Goal: Task Accomplishment & Management: Manage account settings

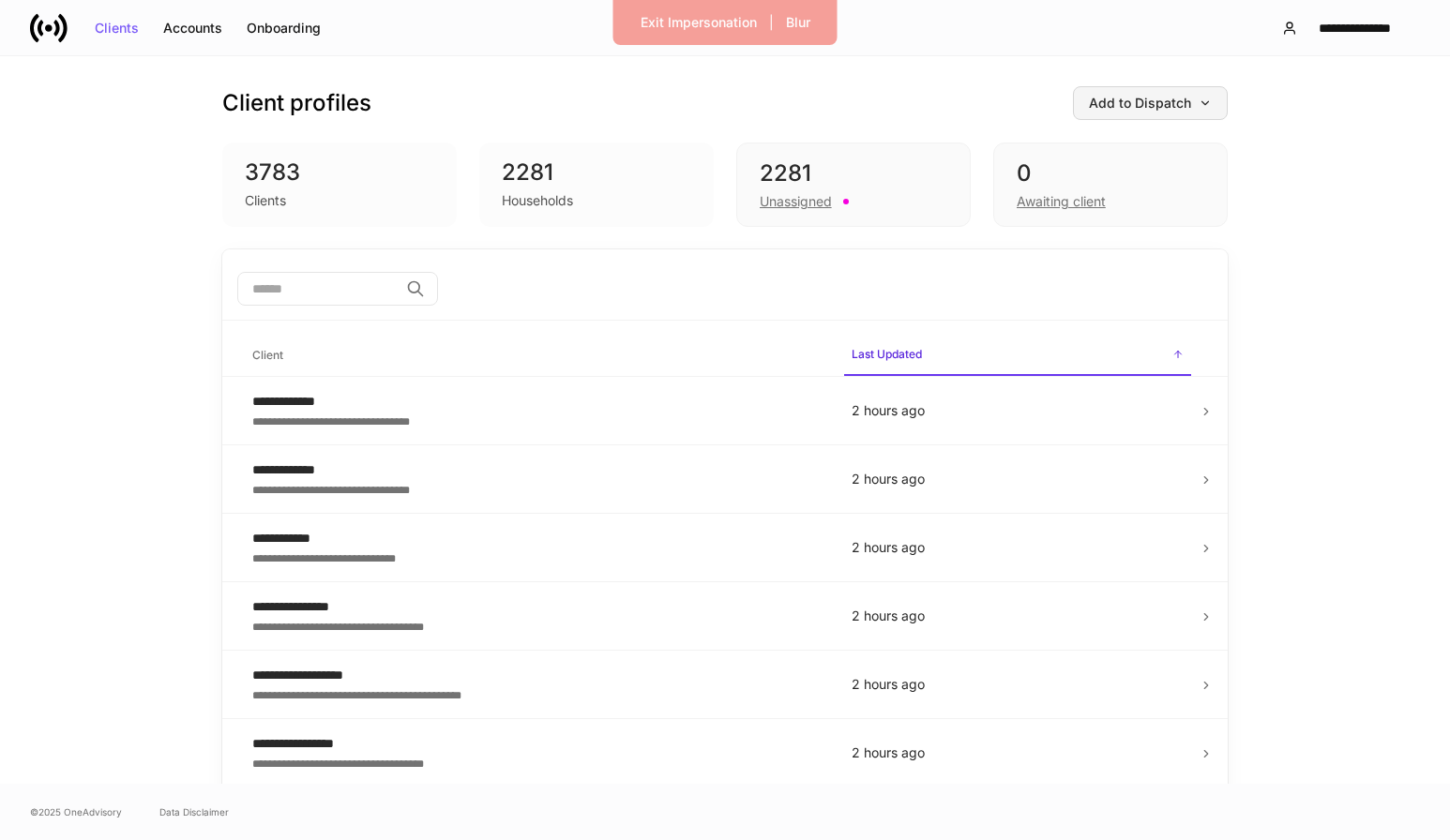
click at [1179, 98] on div "Add to Dispatch" at bounding box center [1149, 103] width 122 height 13
click at [1152, 157] on div "Add clients manually" at bounding box center [1107, 156] width 127 height 19
click at [695, 24] on div "Exit Impersonation" at bounding box center [698, 22] width 117 height 13
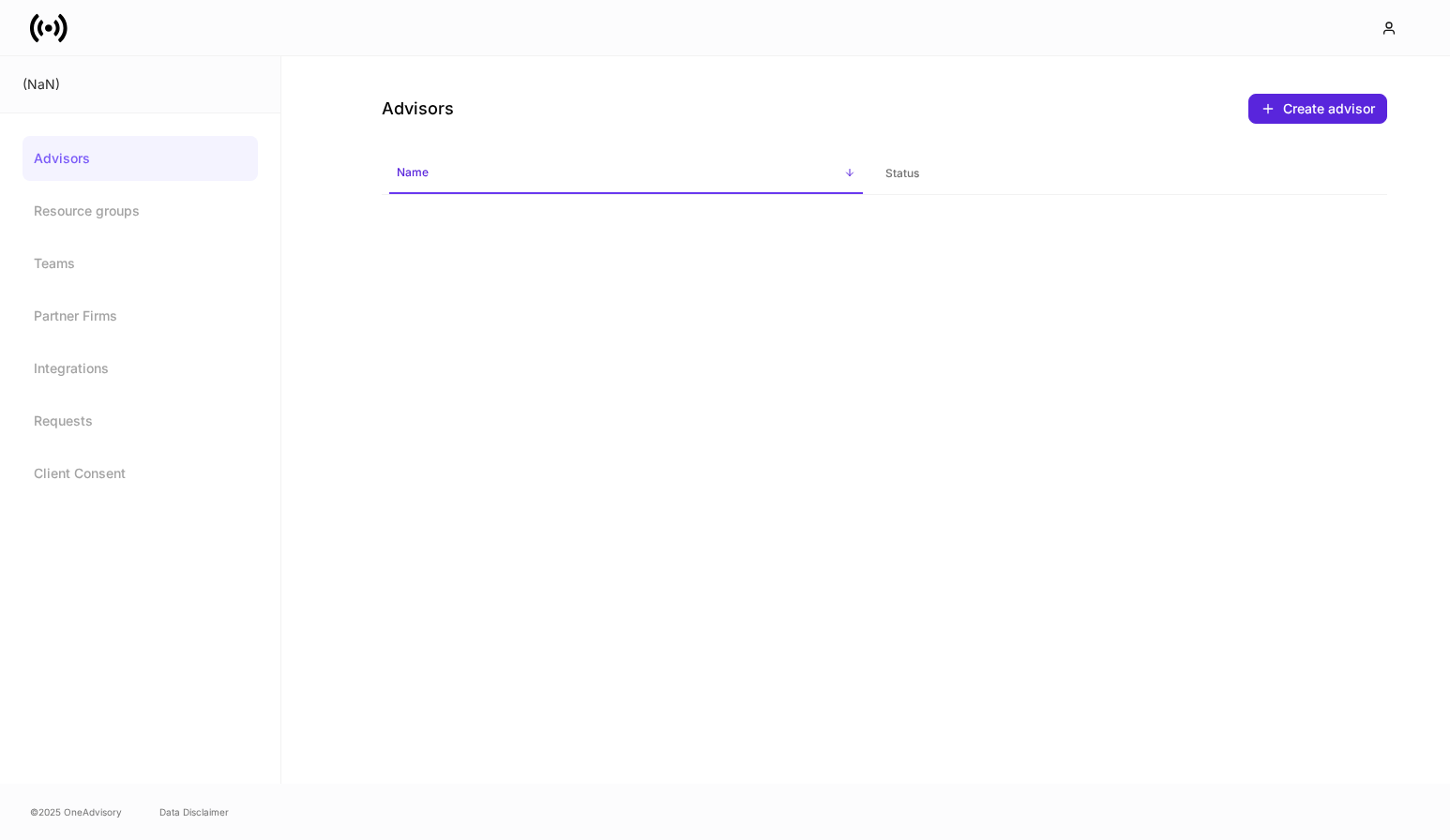
click at [327, 123] on div "Advisors Create advisor Name sorted ascending Status" at bounding box center [883, 125] width 1125 height 139
click at [1385, 33] on icon "button" at bounding box center [1388, 27] width 15 height 15
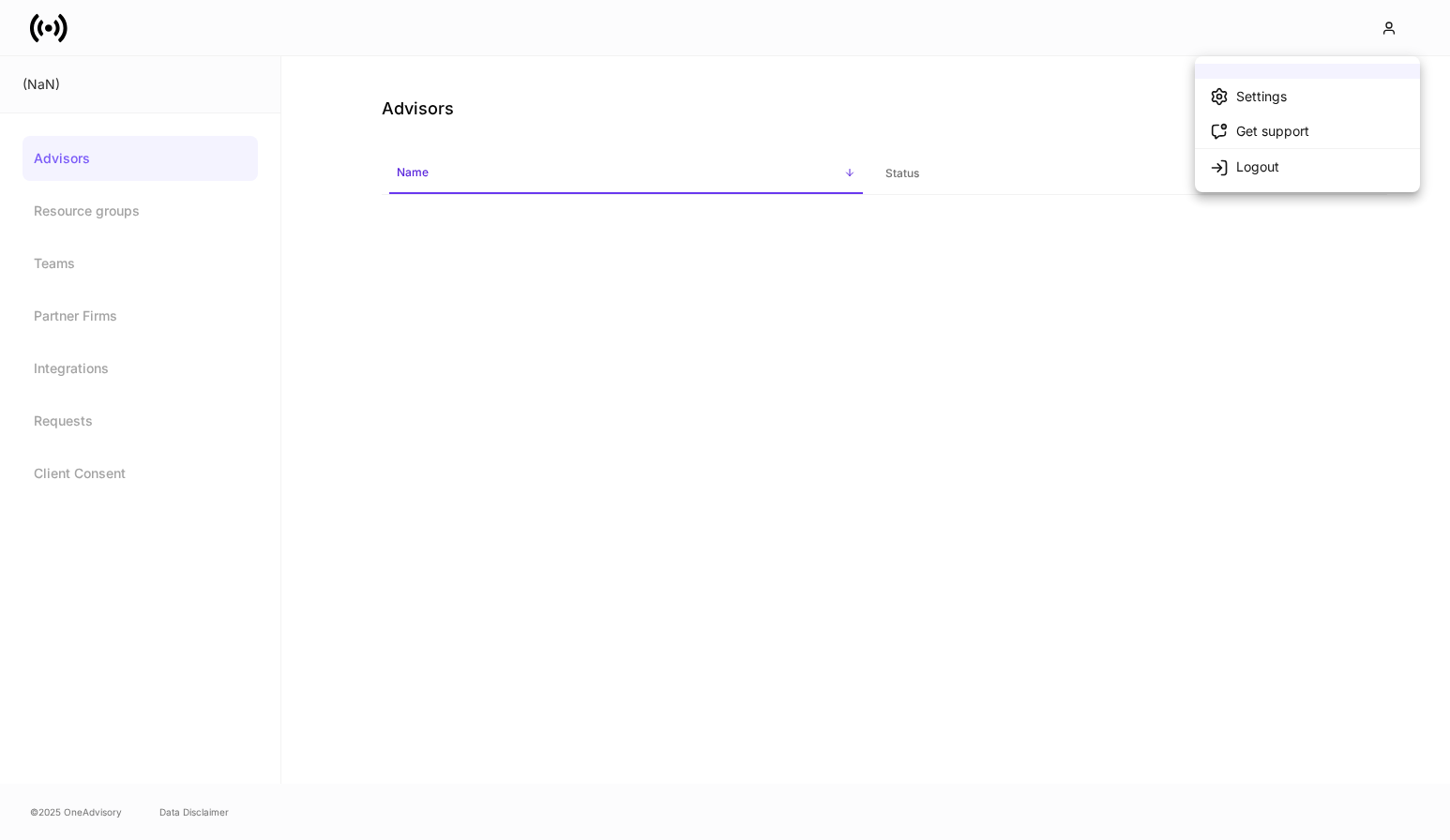
click at [1286, 163] on li "Logout" at bounding box center [1307, 165] width 225 height 35
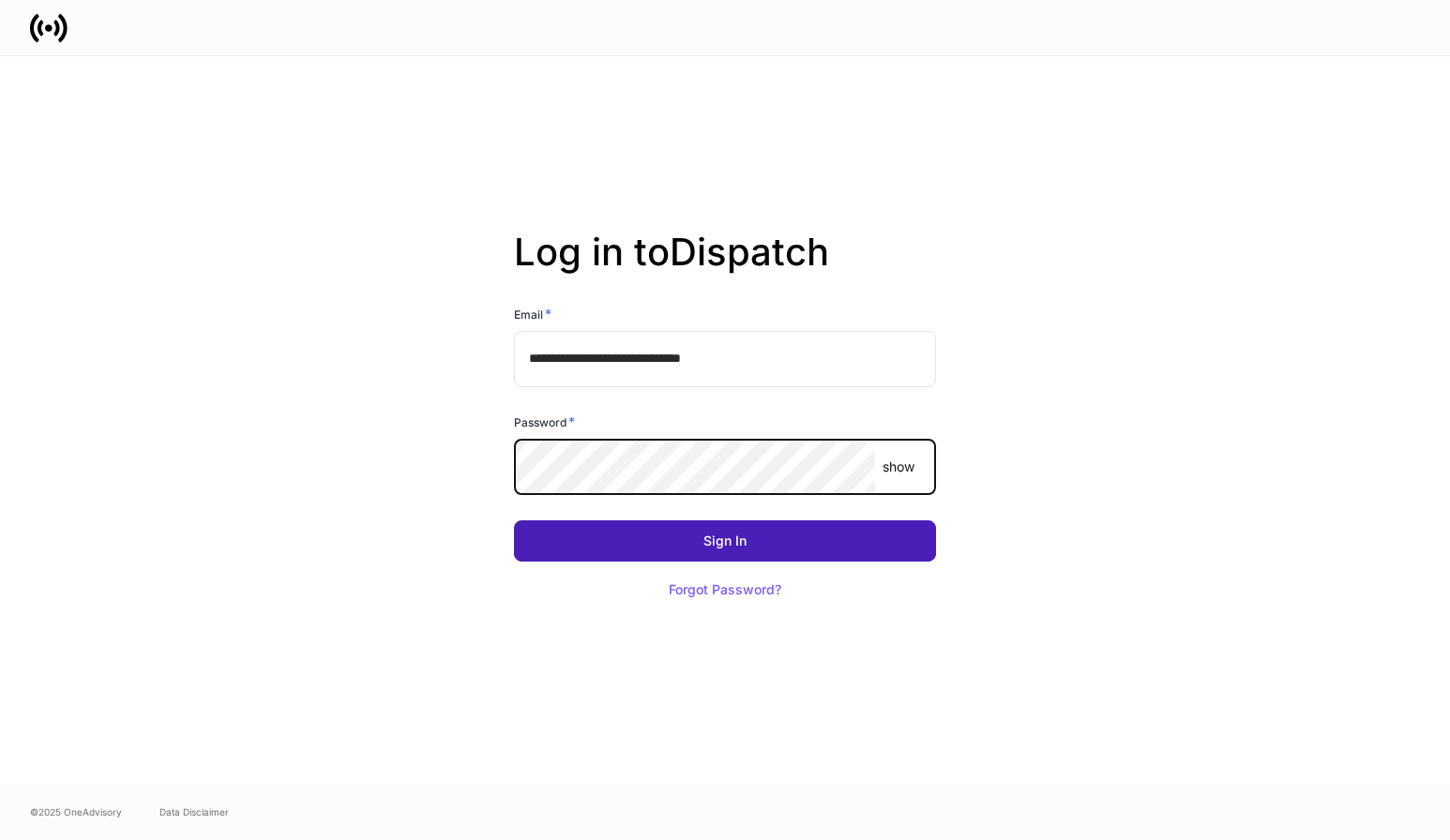
click at [727, 535] on div "Sign In" at bounding box center [725, 540] width 43 height 13
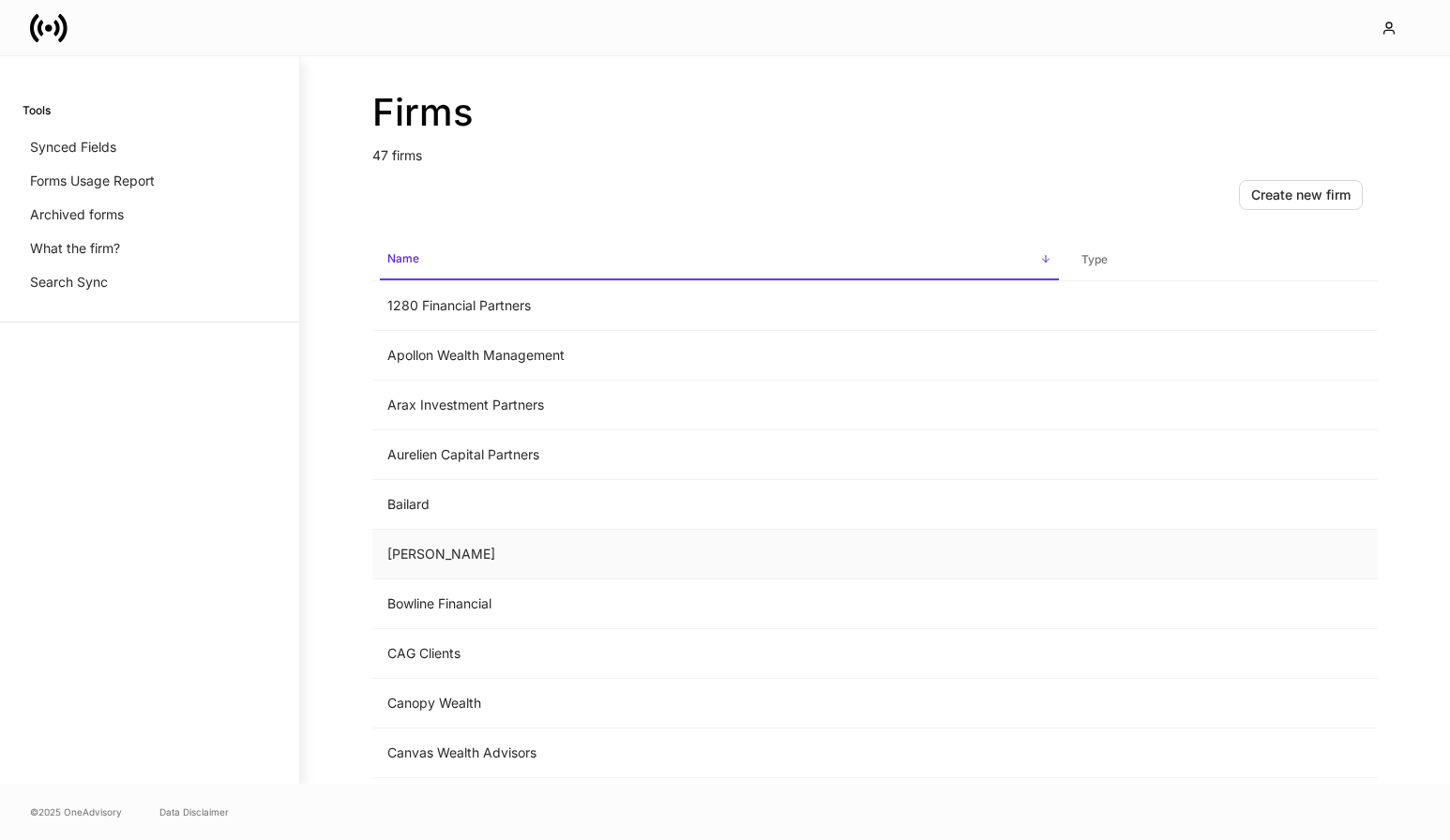
scroll to position [4, 0]
click at [476, 548] on td "Bartlett" at bounding box center [719, 550] width 694 height 50
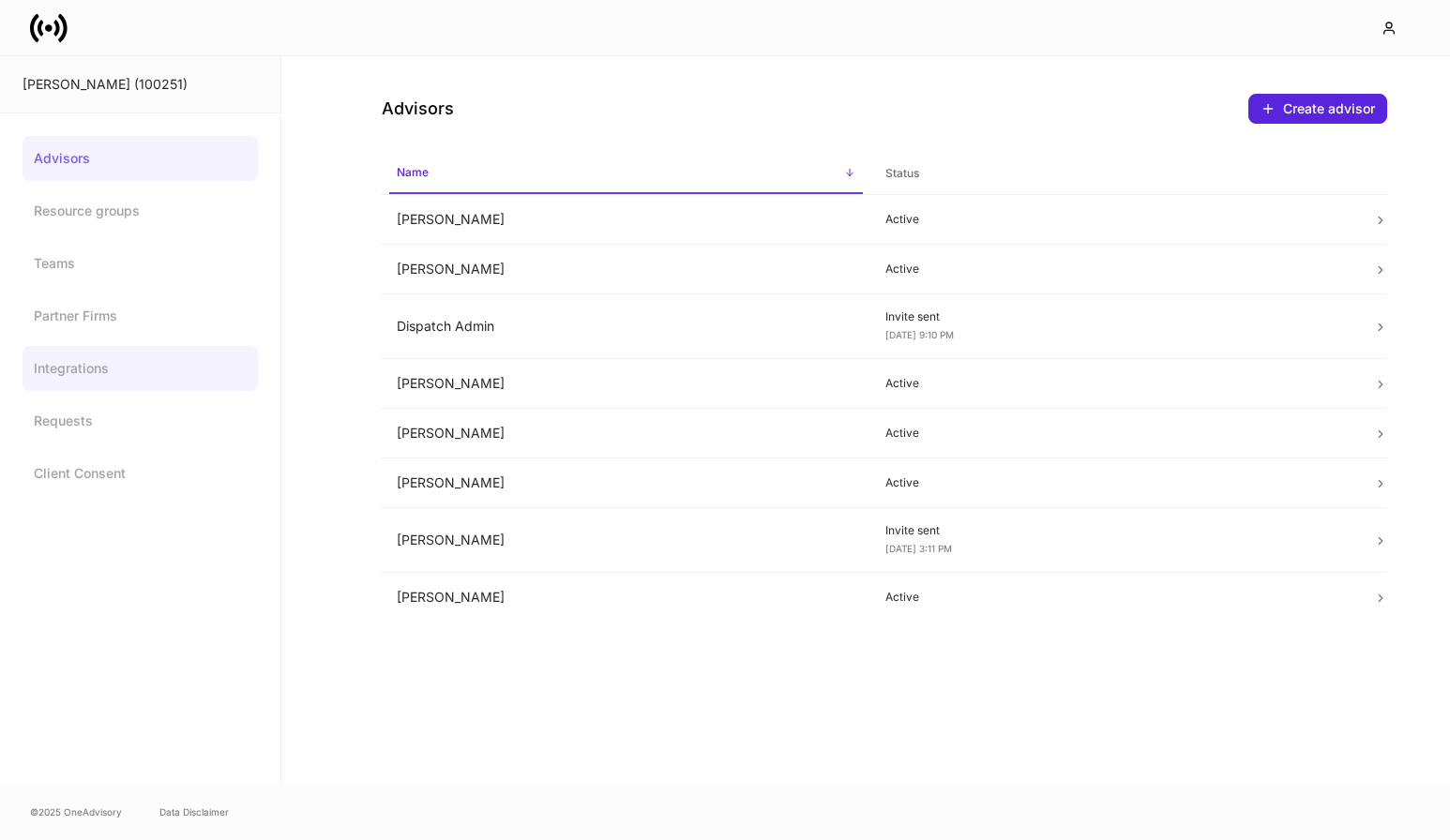
click at [140, 368] on link "Integrations" at bounding box center [140, 368] width 235 height 45
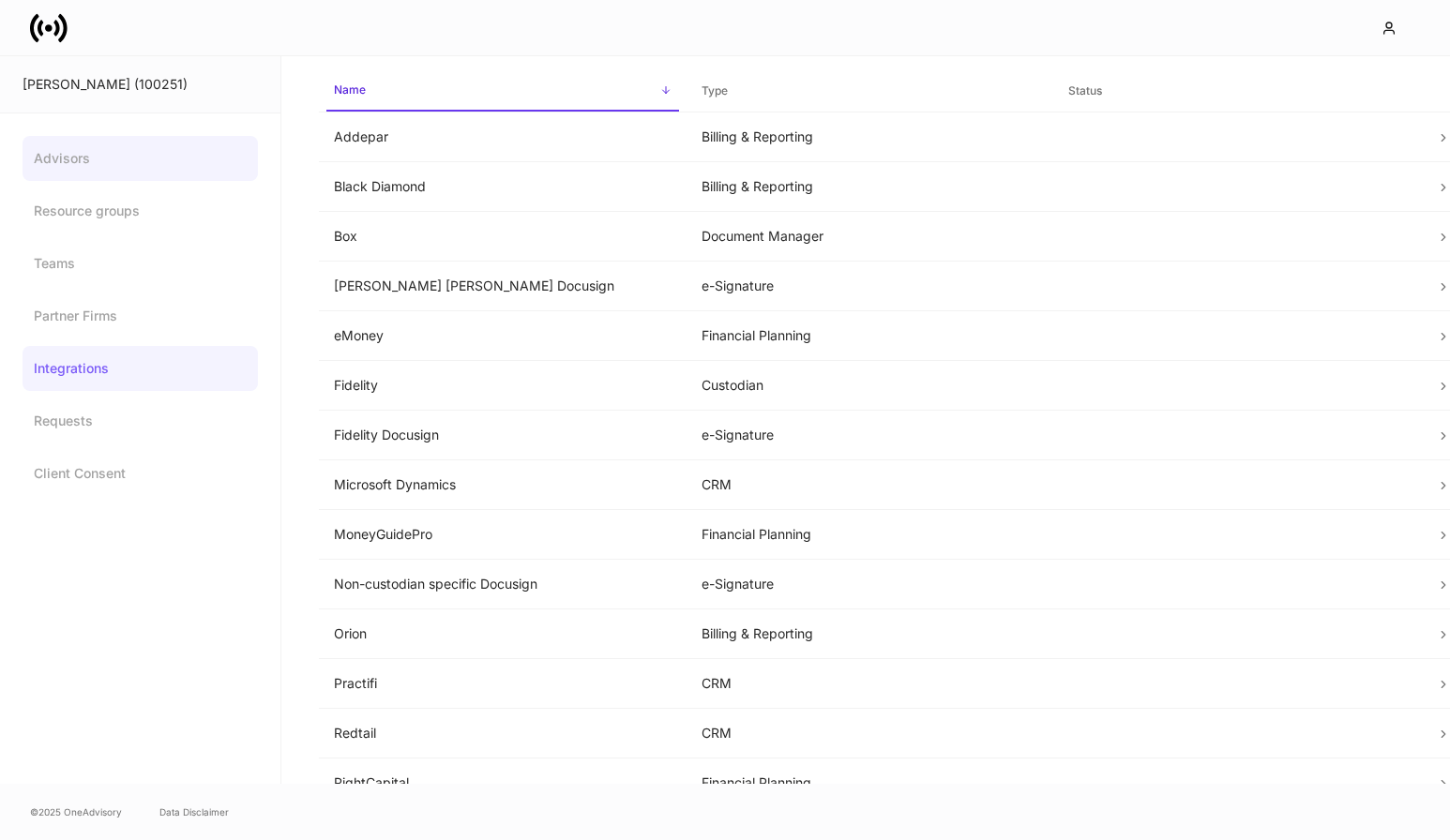
click at [80, 157] on link "Advisors" at bounding box center [140, 159] width 235 height 45
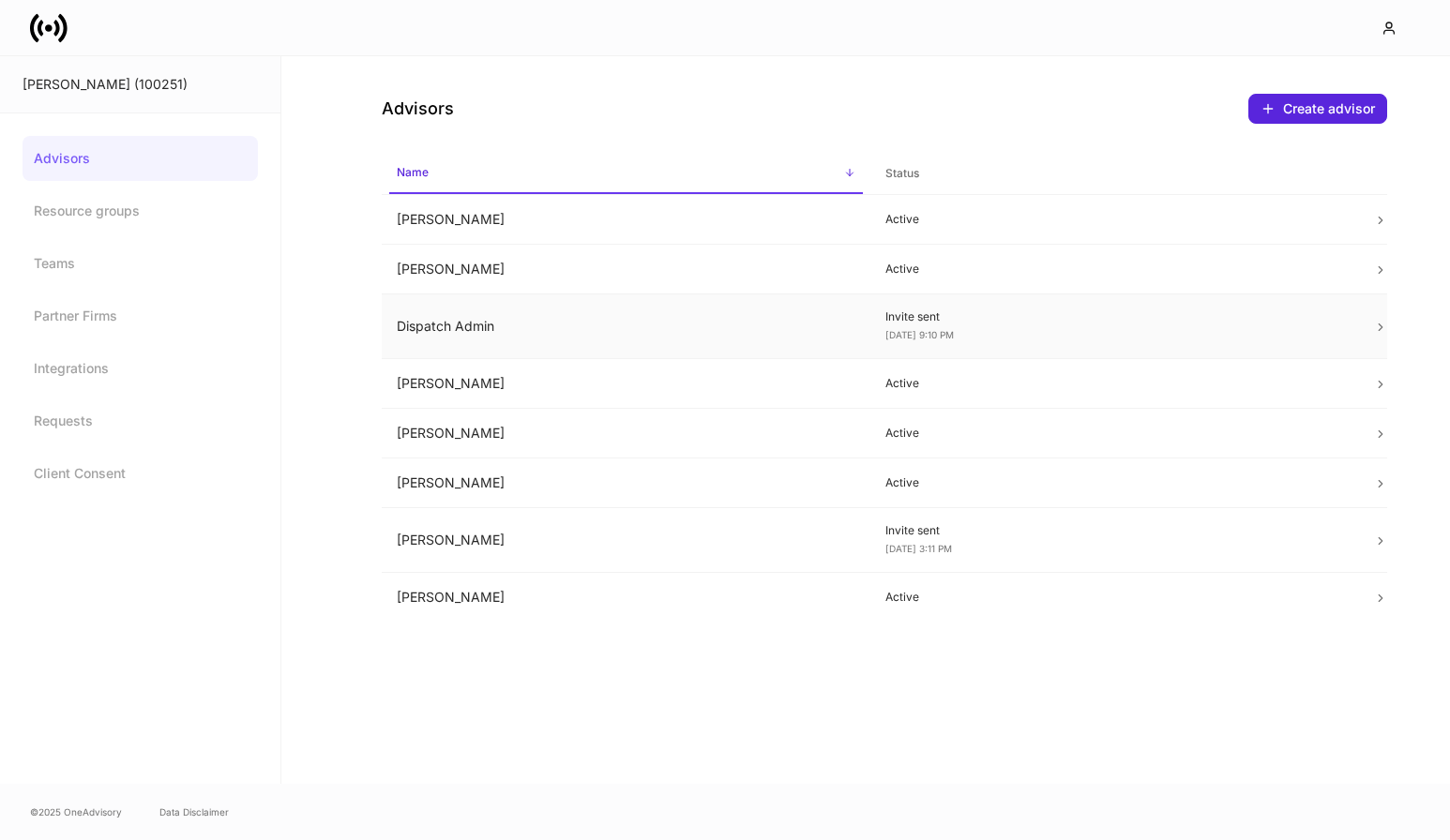
click at [956, 320] on p "Invite sent" at bounding box center [1114, 316] width 458 height 15
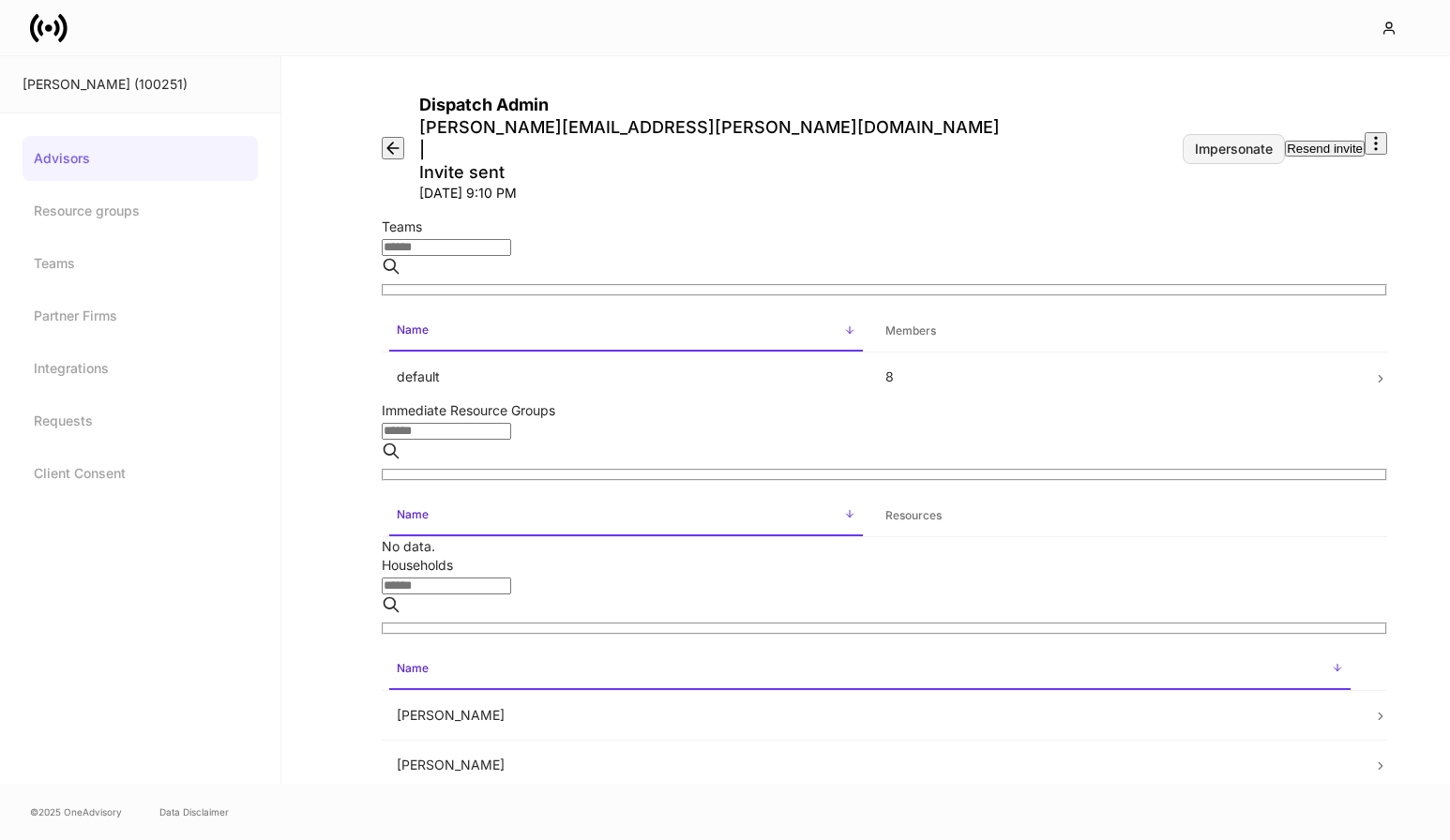
click at [1194, 143] on div "Impersonate" at bounding box center [1233, 149] width 77 height 13
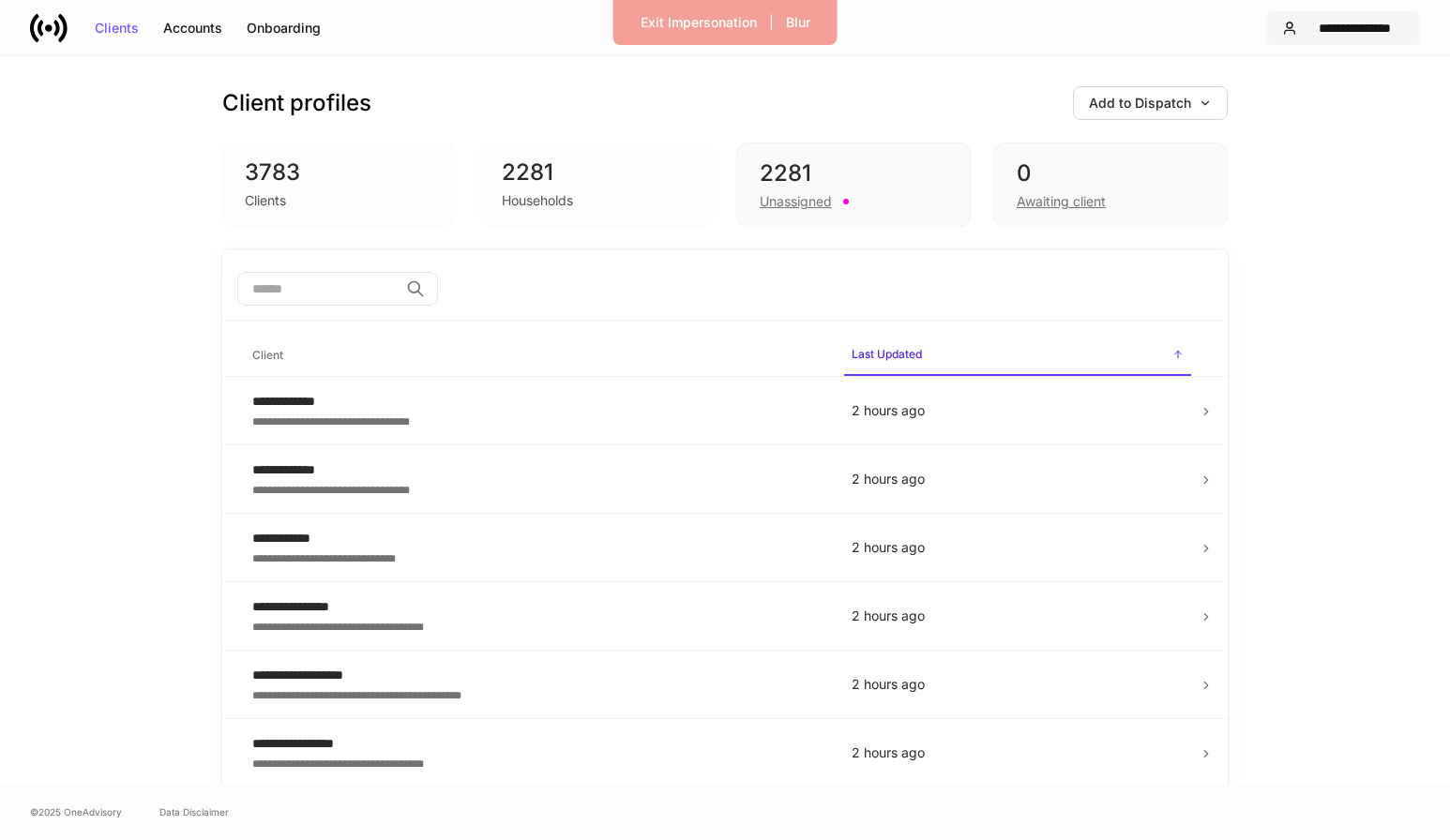
click at [1361, 27] on div "**********" at bounding box center [1354, 27] width 100 height 13
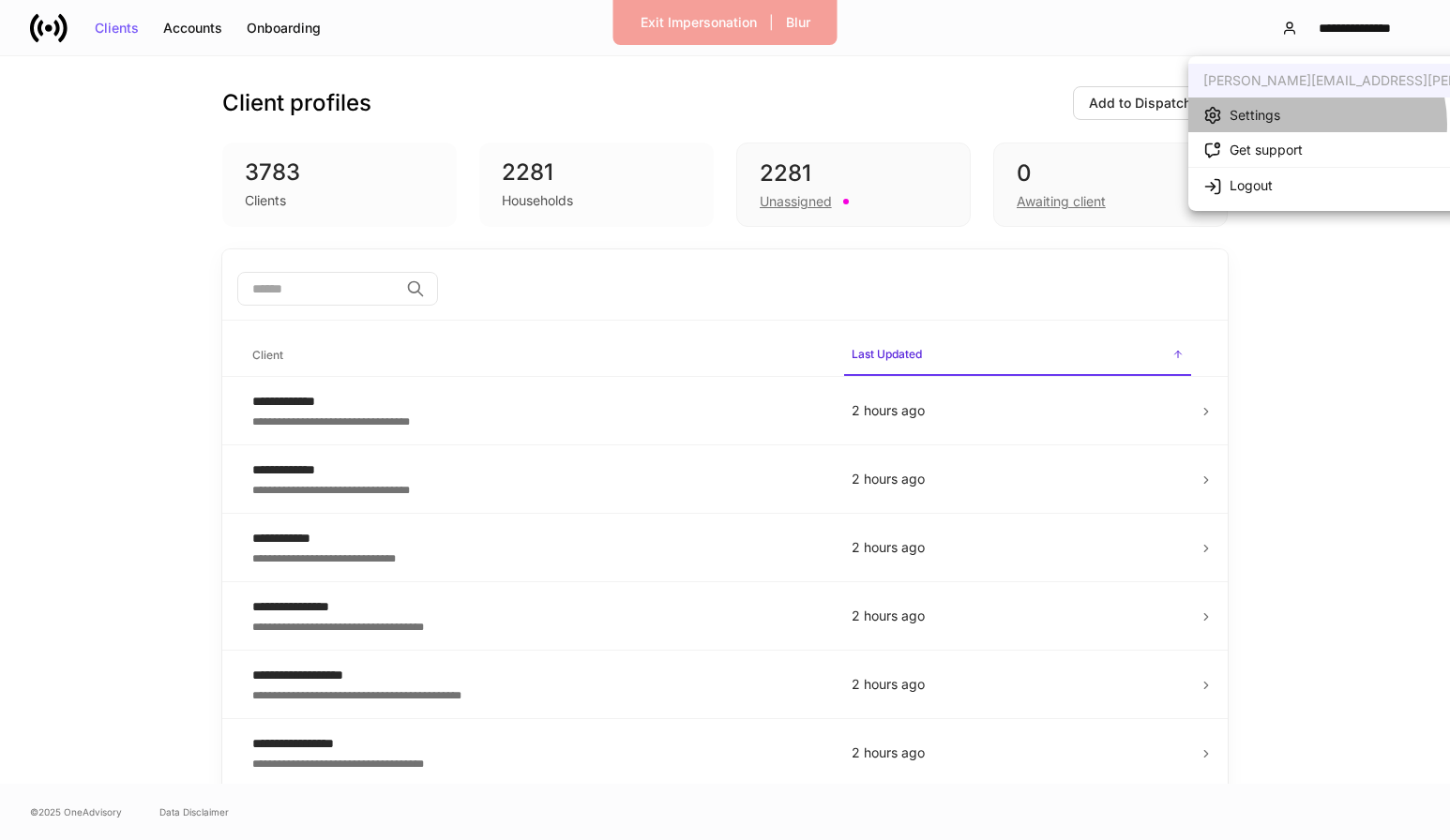
click at [1316, 123] on li "Settings" at bounding box center [1424, 115] width 472 height 34
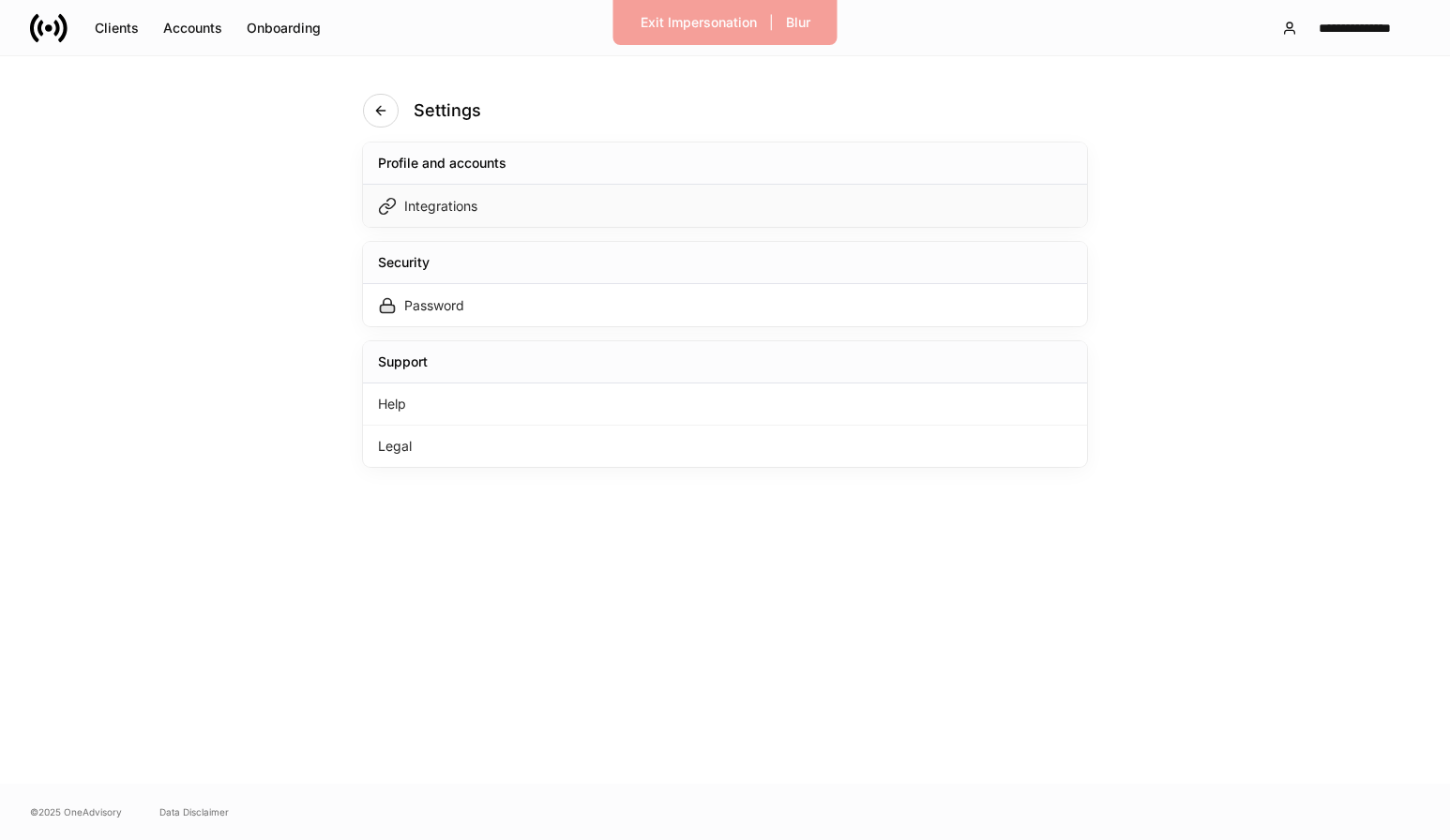
click at [538, 217] on div "Integrations" at bounding box center [725, 206] width 724 height 42
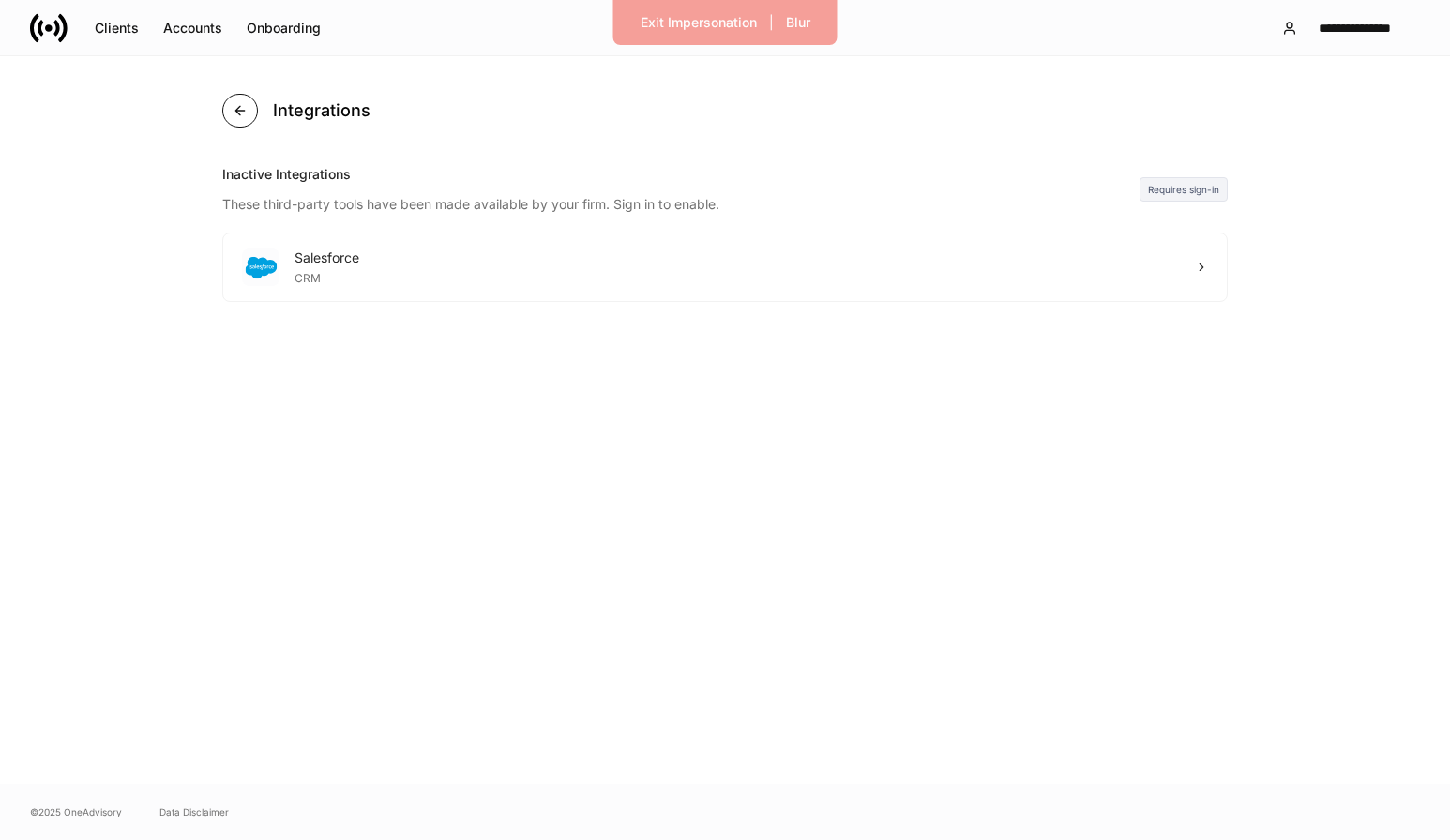
click at [246, 110] on icon "button" at bounding box center [240, 110] width 15 height 15
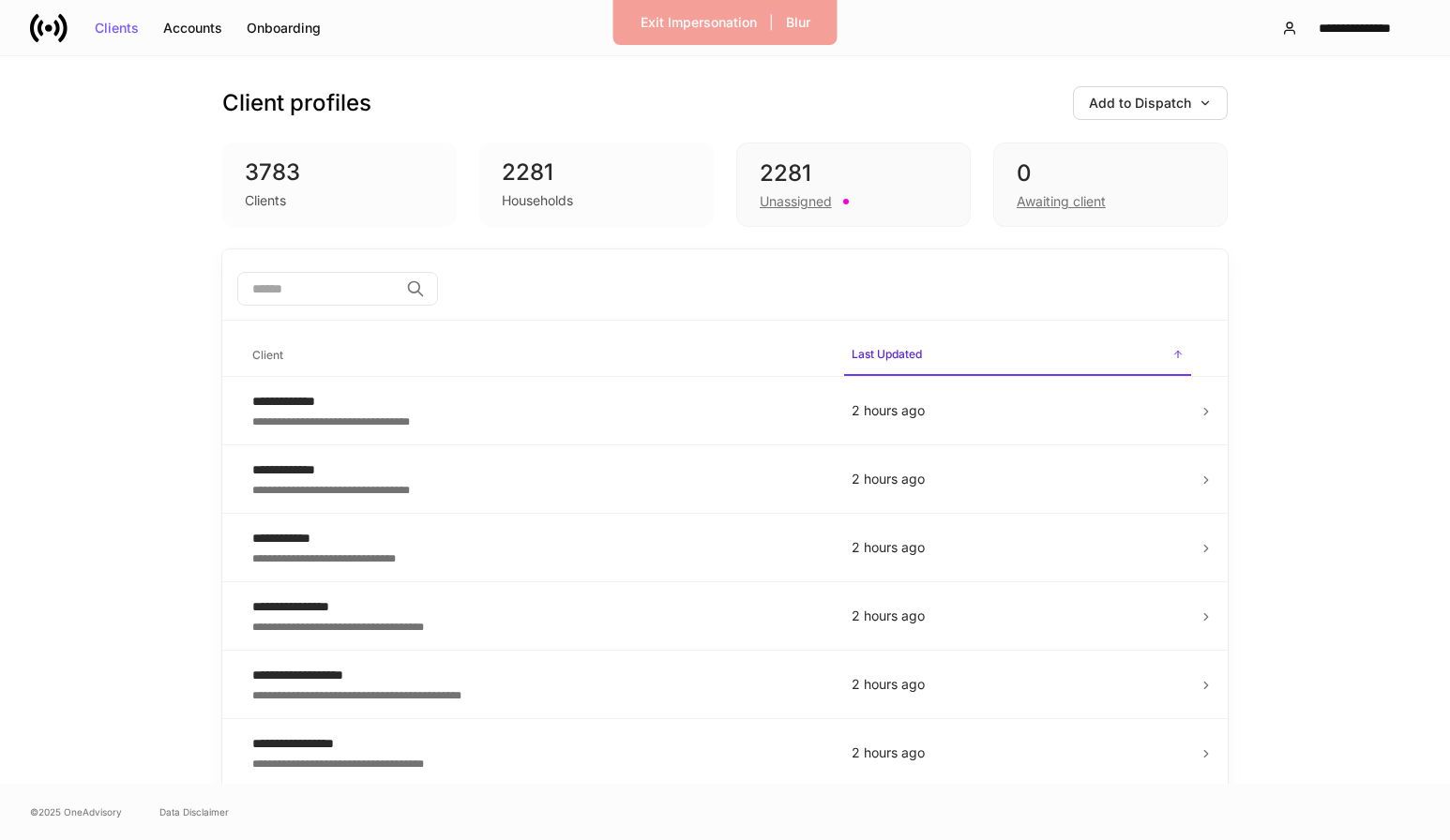
click at [58, 34] on icon at bounding box center [49, 28] width 37 height 37
click at [291, 32] on div "Onboarding" at bounding box center [284, 27] width 74 height 13
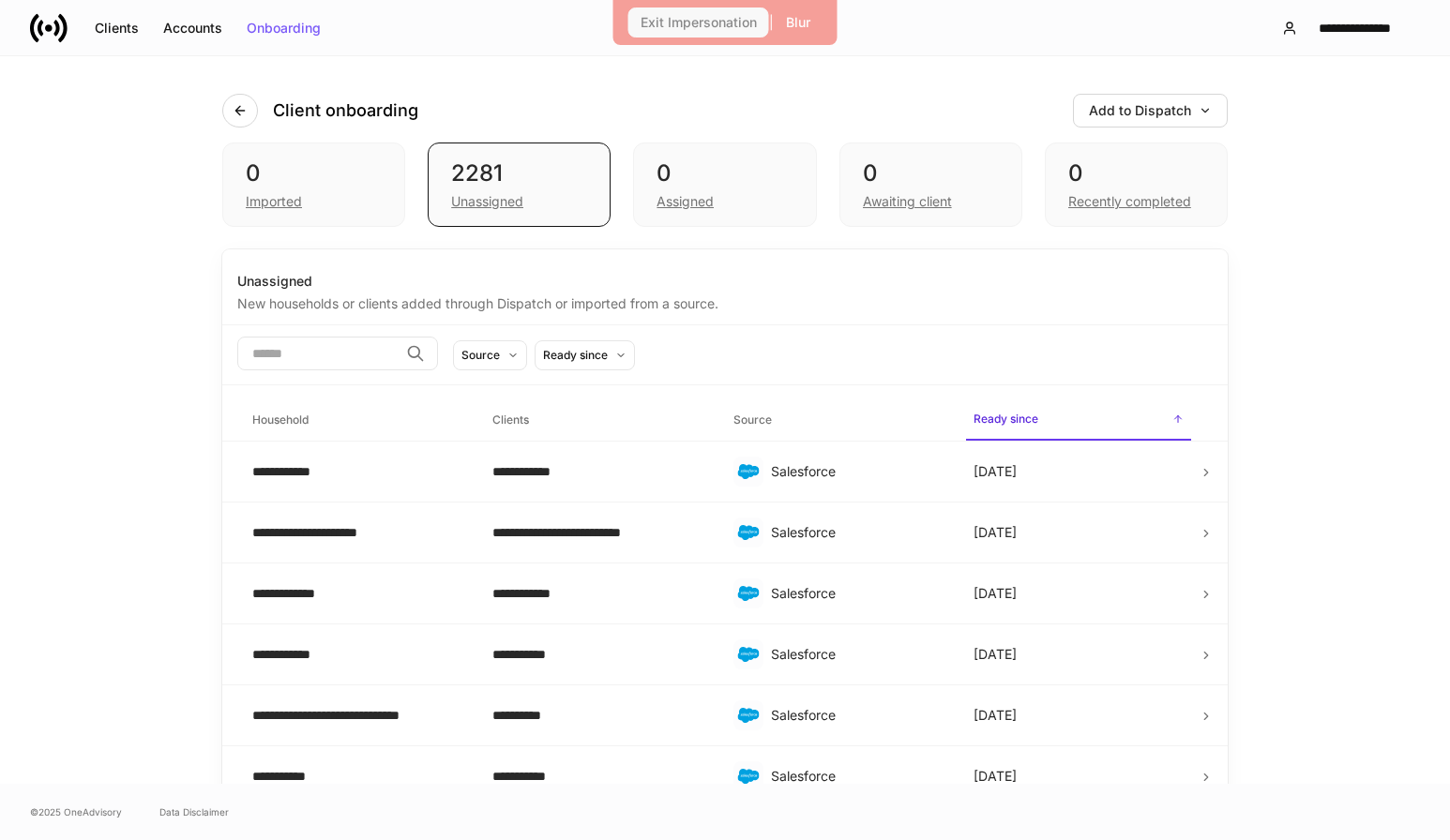
click at [708, 26] on div "Exit Impersonation" at bounding box center [698, 22] width 117 height 13
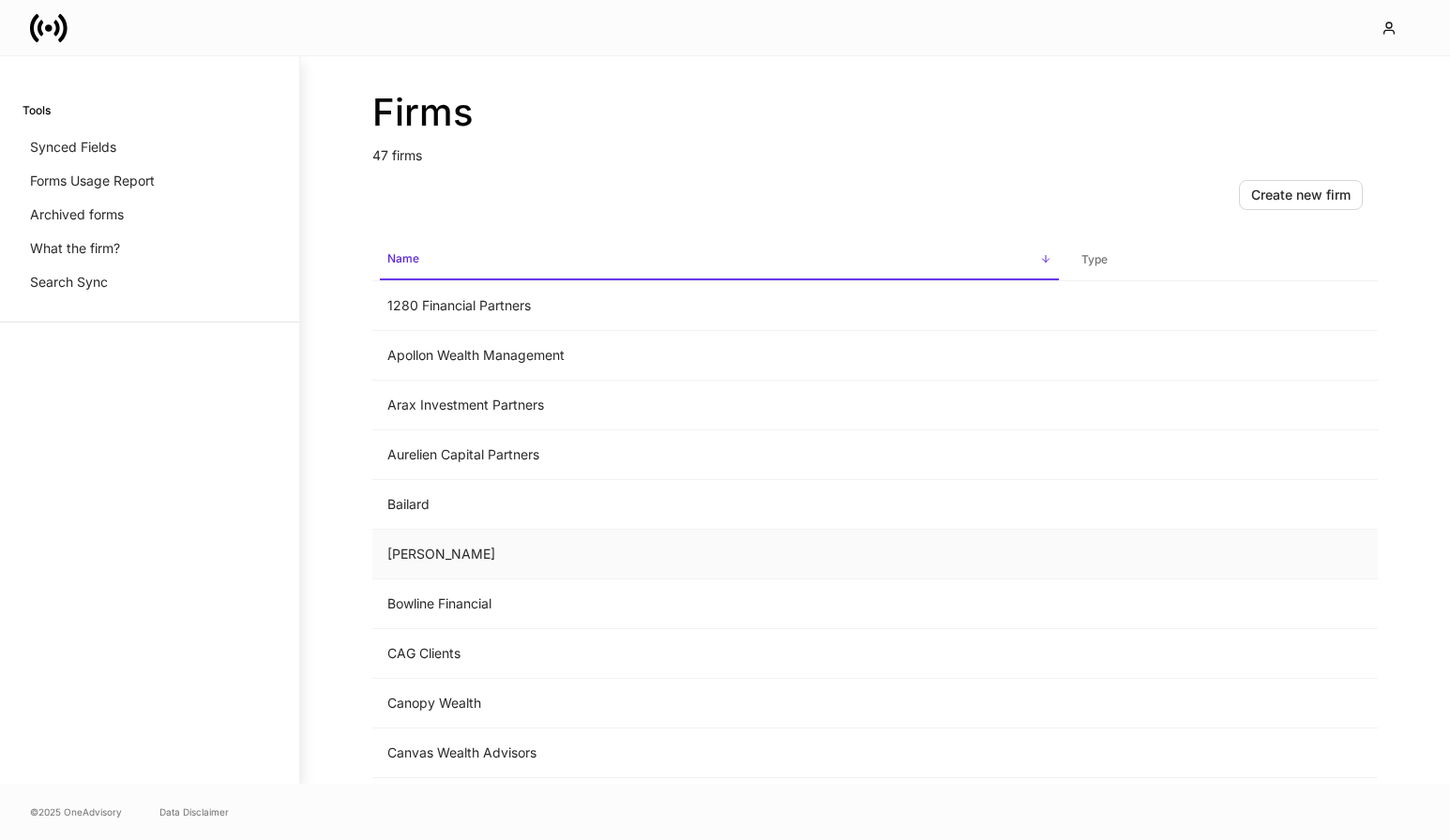
click at [450, 563] on td "[PERSON_NAME]" at bounding box center [719, 554] width 694 height 50
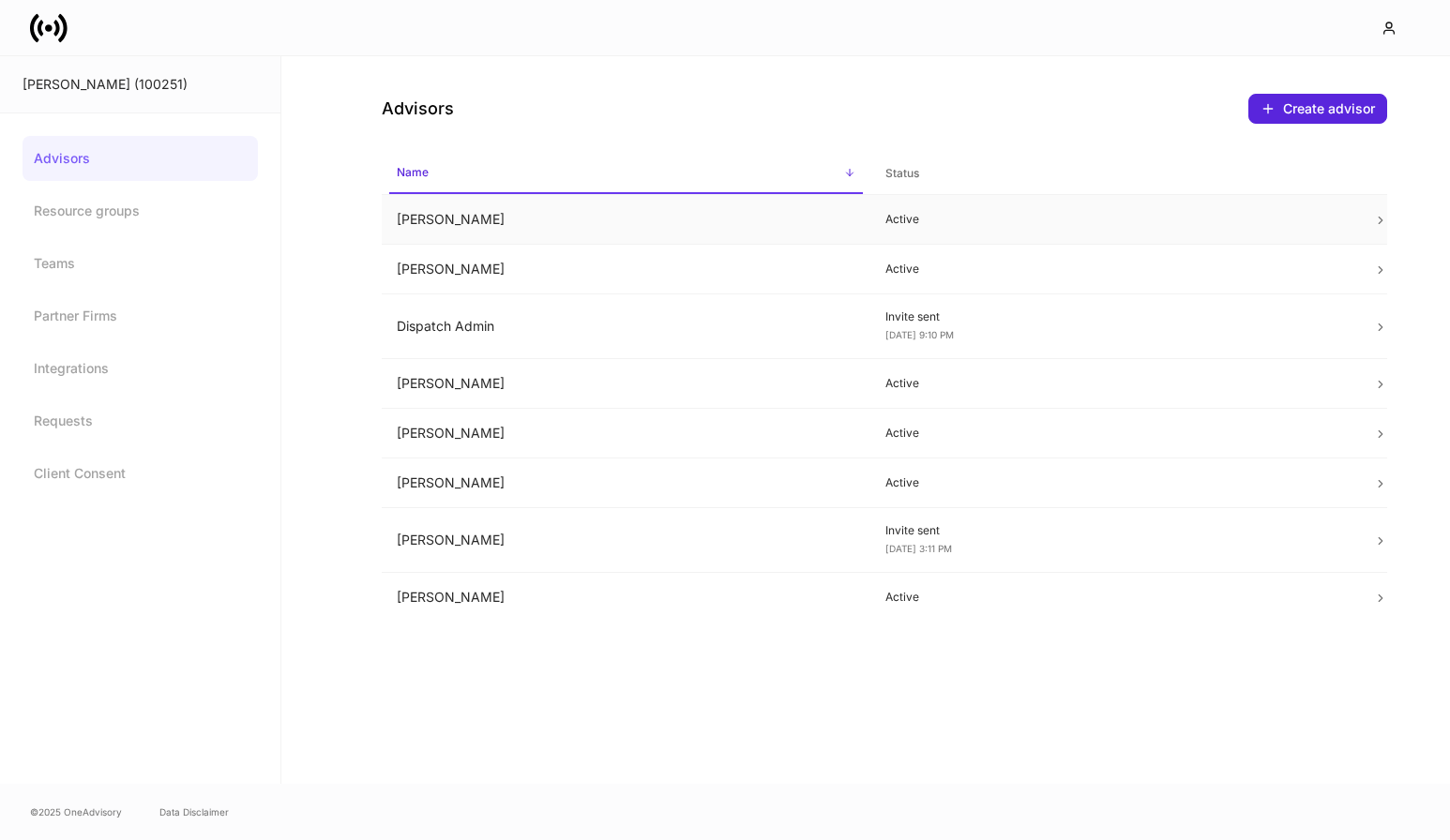
click at [774, 223] on td "[PERSON_NAME]" at bounding box center [626, 219] width 489 height 50
